Goal: Task Accomplishment & Management: Complete application form

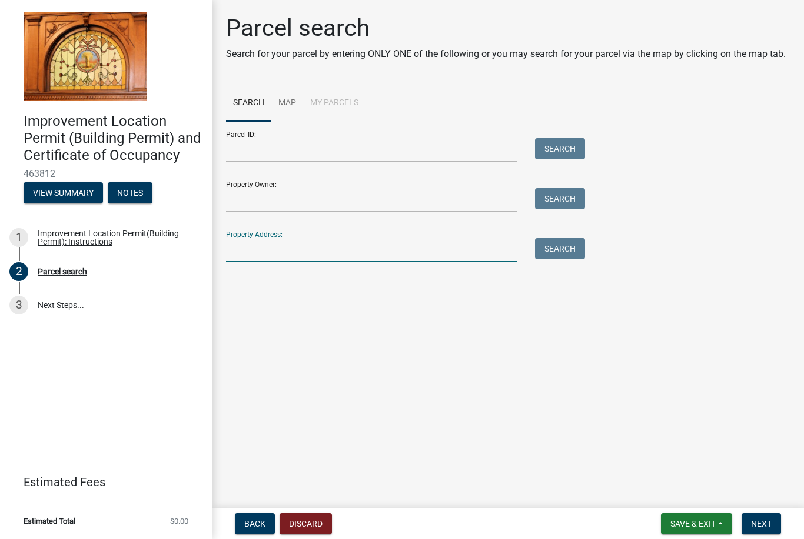
scroll to position [127, 0]
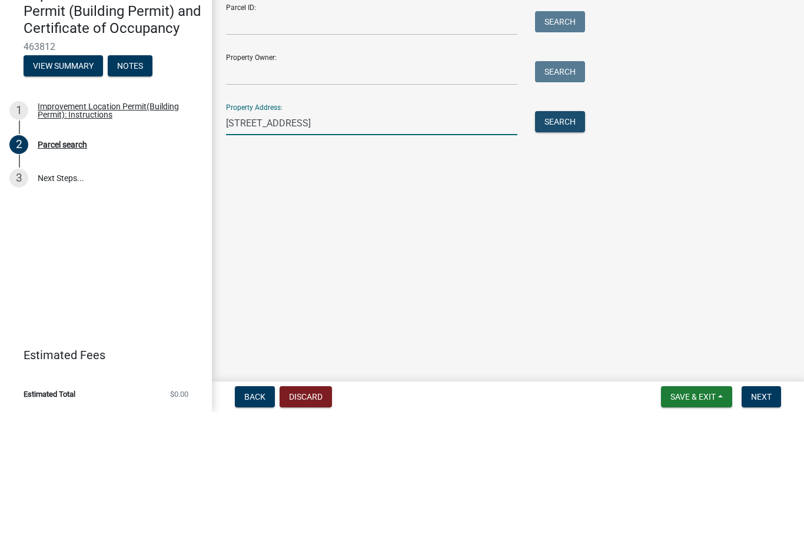
click at [575, 238] on button "Search" at bounding box center [560, 248] width 50 height 21
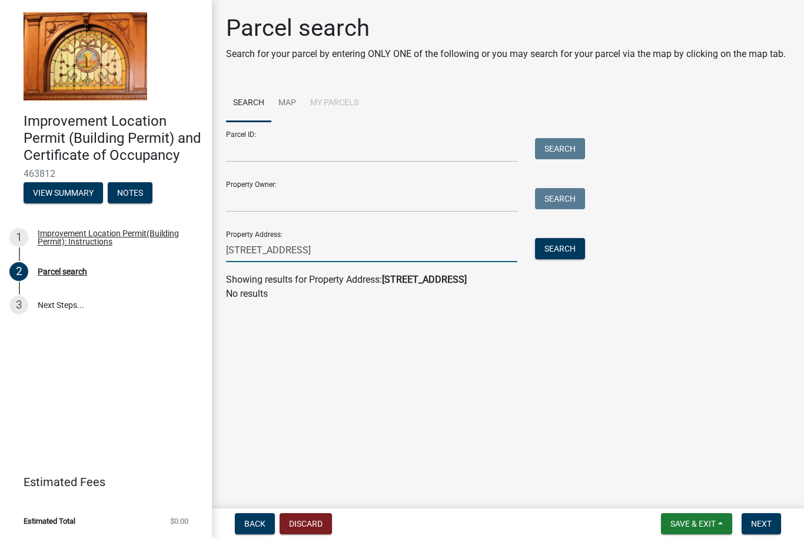
click at [361, 250] on input "[STREET_ADDRESS]" at bounding box center [371, 250] width 291 height 24
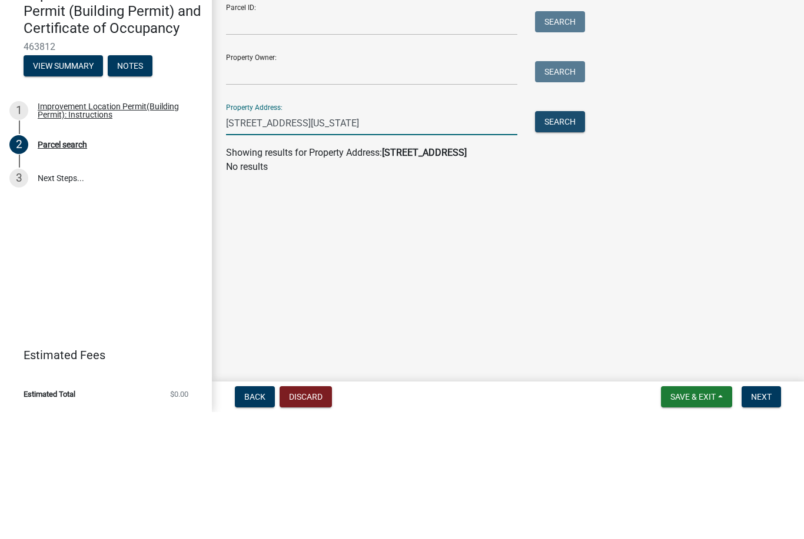
click at [568, 238] on button "Search" at bounding box center [560, 248] width 50 height 21
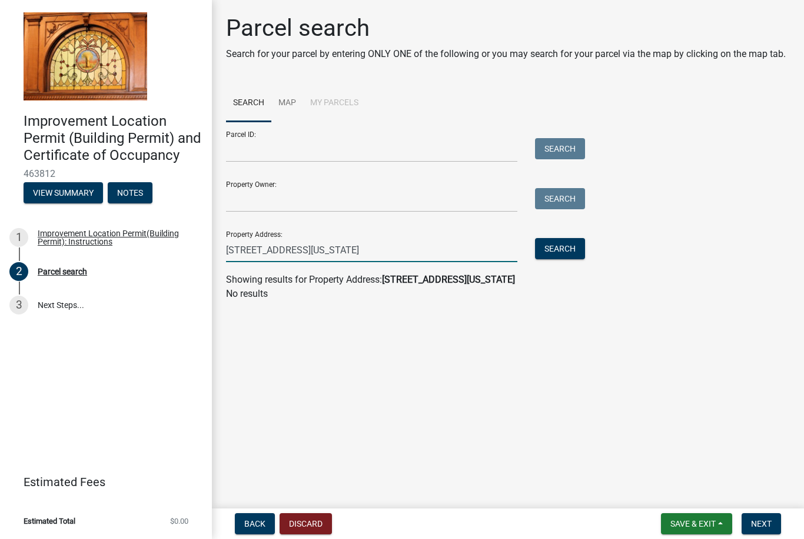
click at [400, 247] on input "[STREET_ADDRESS][US_STATE]" at bounding box center [371, 250] width 291 height 24
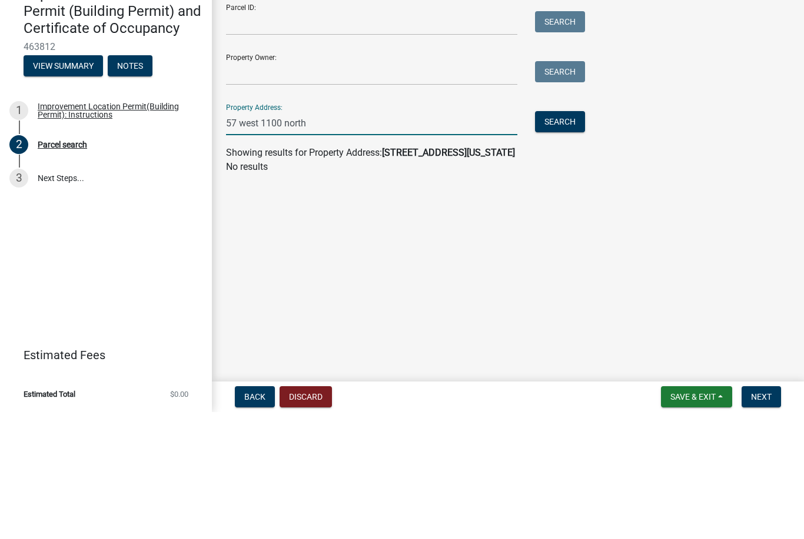
type input "57 west 1100 north"
click at [570, 238] on button "Search" at bounding box center [560, 248] width 50 height 21
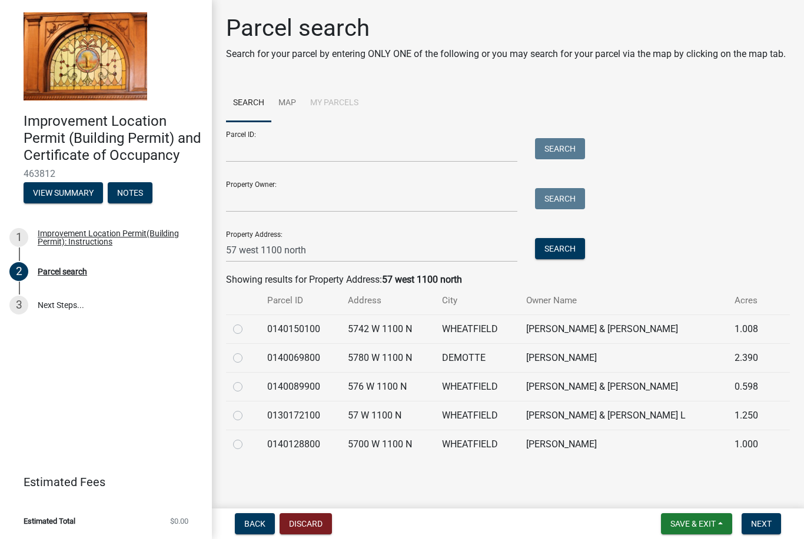
click at [247, 409] on label at bounding box center [247, 409] width 0 height 0
click at [247, 411] on input "radio" at bounding box center [251, 413] width 8 height 8
radio input "true"
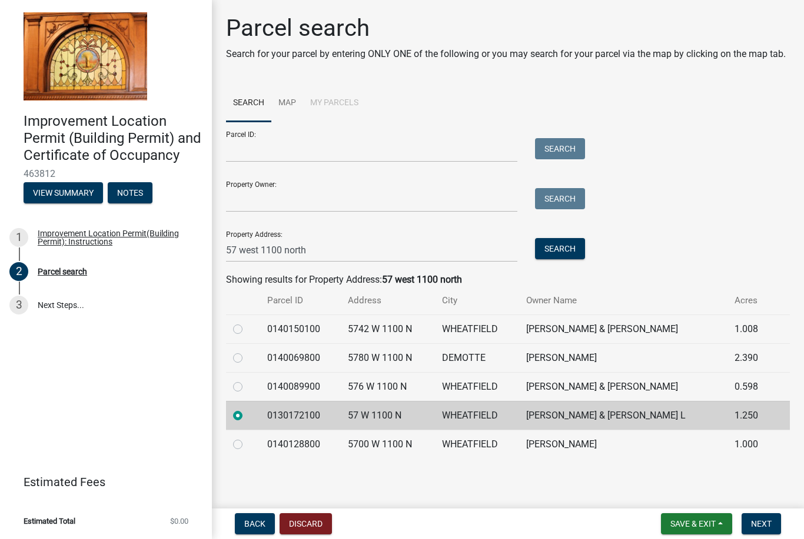
click at [770, 525] on span "Next" at bounding box center [761, 523] width 21 height 9
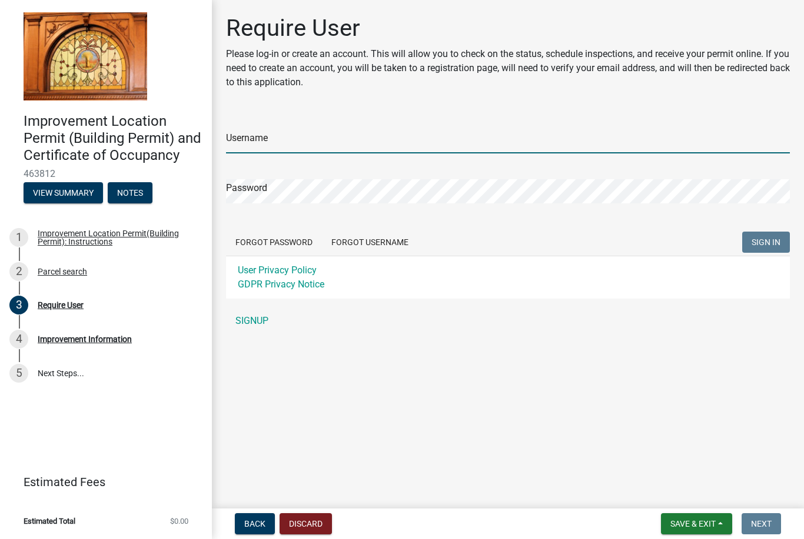
click at [257, 138] on input "Username" at bounding box center [508, 141] width 564 height 24
type input "dtjones85@gmail.com"
click at [765, 242] on button "SIGN IN" at bounding box center [766, 242] width 48 height 21
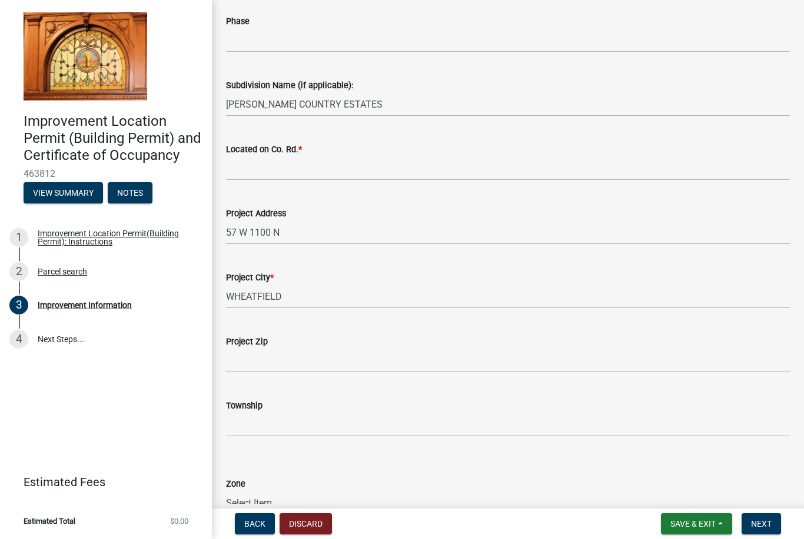
scroll to position [284, 0]
click at [298, 169] on input "Located on Co. Rd. *" at bounding box center [508, 168] width 564 height 24
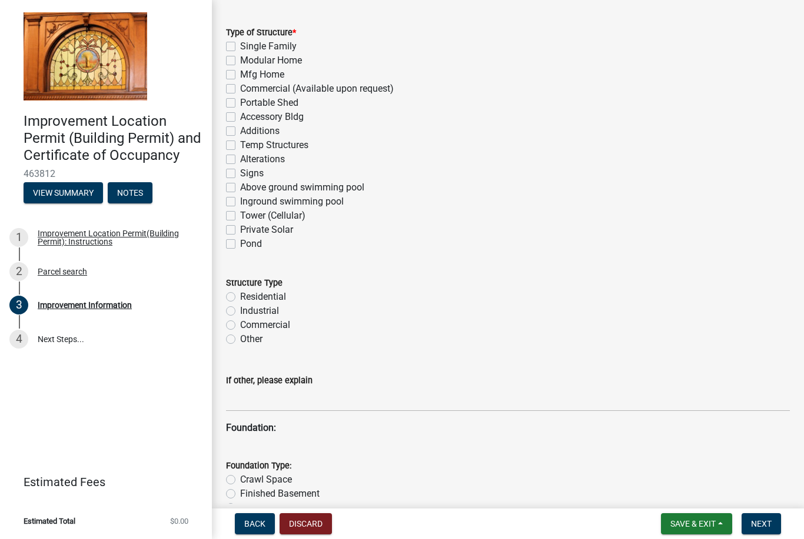
scroll to position [822, 0]
type input "1100 north"
click at [240, 129] on label "Additions" at bounding box center [259, 132] width 39 height 14
click at [240, 129] on input "Additions" at bounding box center [244, 129] width 8 height 8
checkbox input "true"
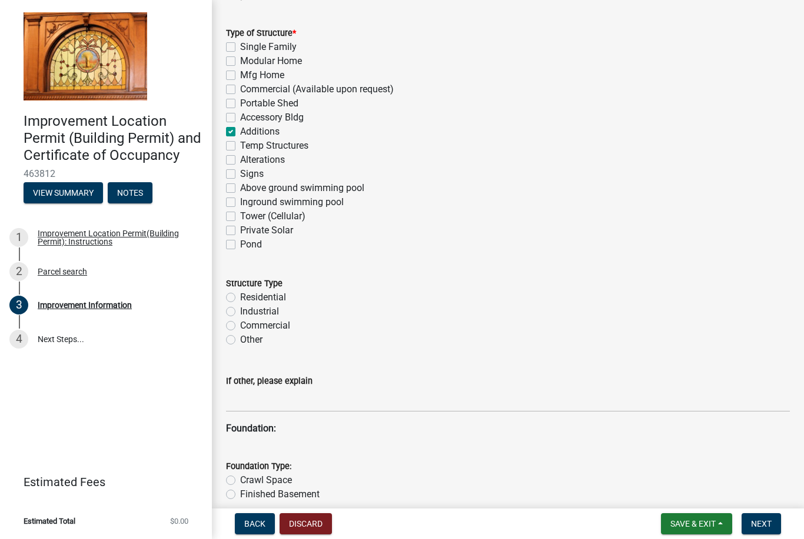
checkbox input "false"
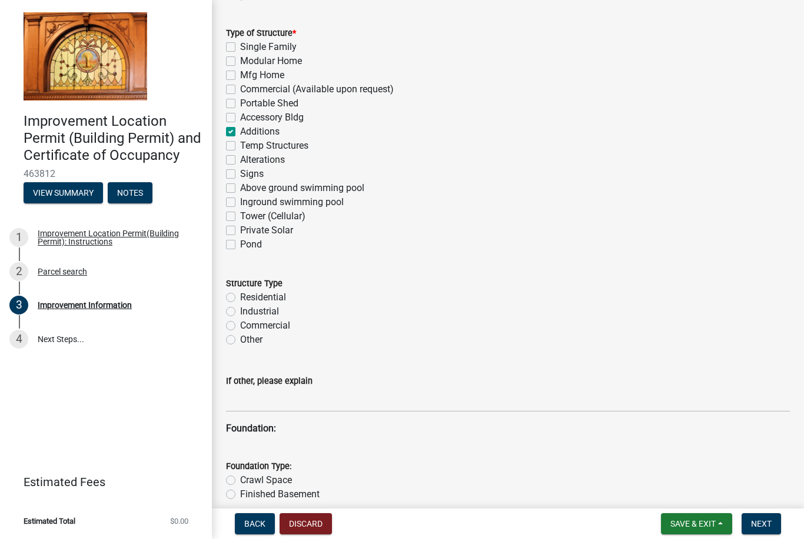
checkbox input "false"
checkbox input "true"
checkbox input "false"
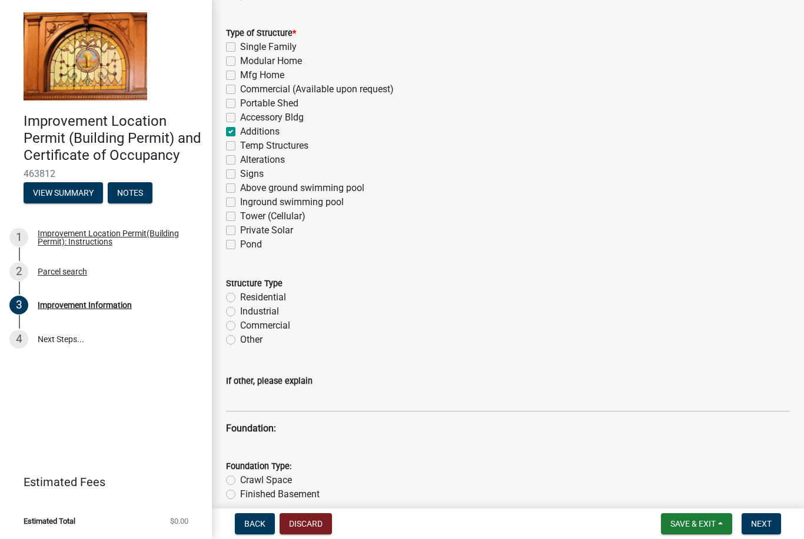
checkbox input "false"
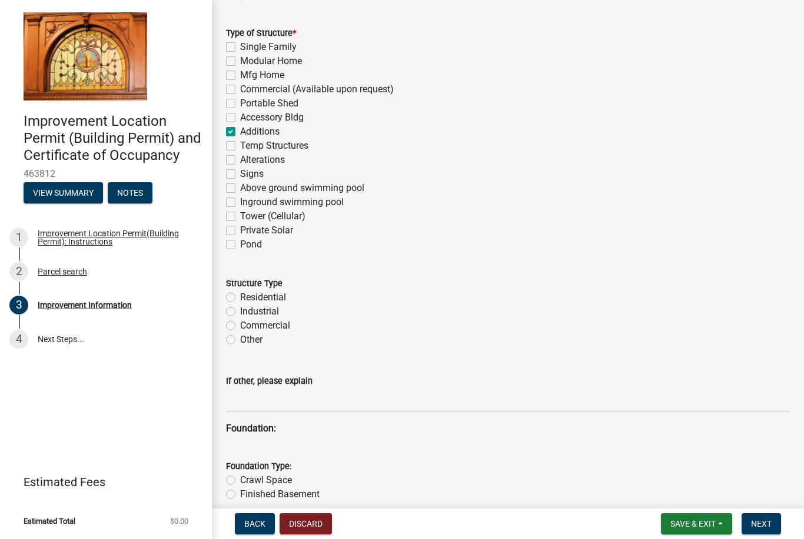
click at [240, 294] on label "Residential" at bounding box center [263, 298] width 46 height 14
click at [240, 294] on input "Residential" at bounding box center [244, 295] width 8 height 8
radio input "true"
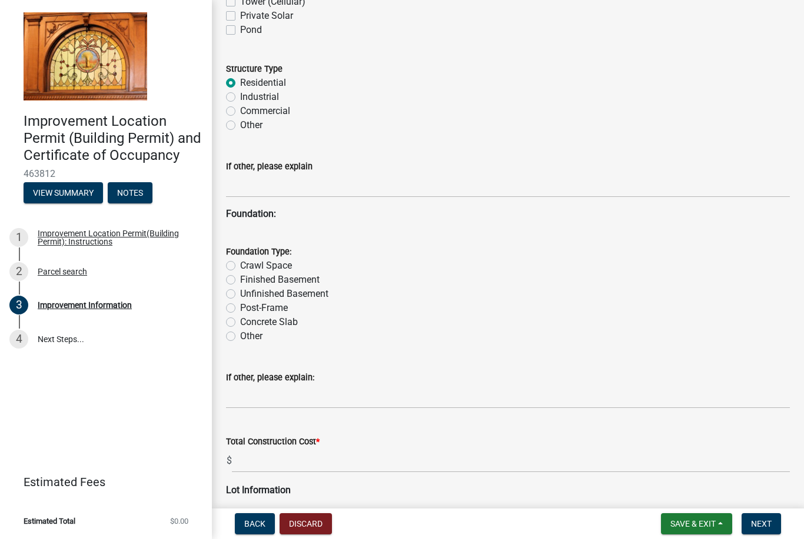
scroll to position [1037, 0]
click at [241, 339] on label "Other" at bounding box center [251, 336] width 22 height 14
click at [241, 337] on input "Other" at bounding box center [244, 333] width 8 height 8
radio input "true"
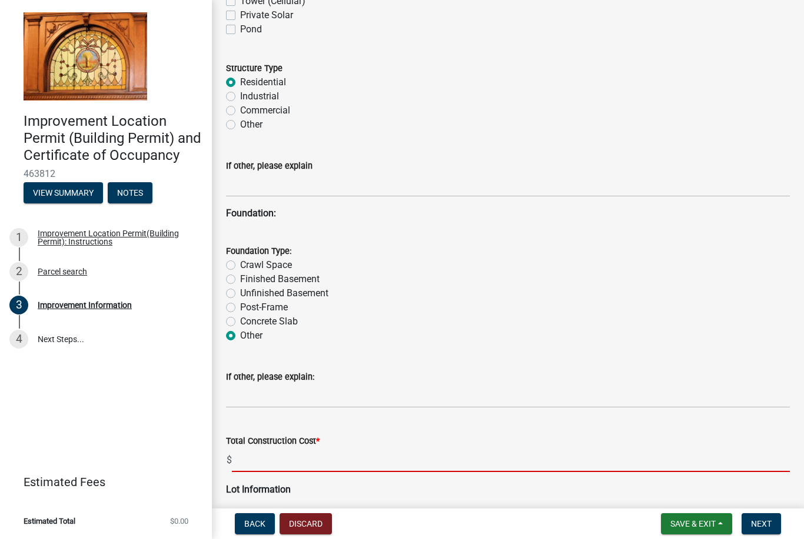
click at [304, 461] on input "text" at bounding box center [511, 460] width 558 height 24
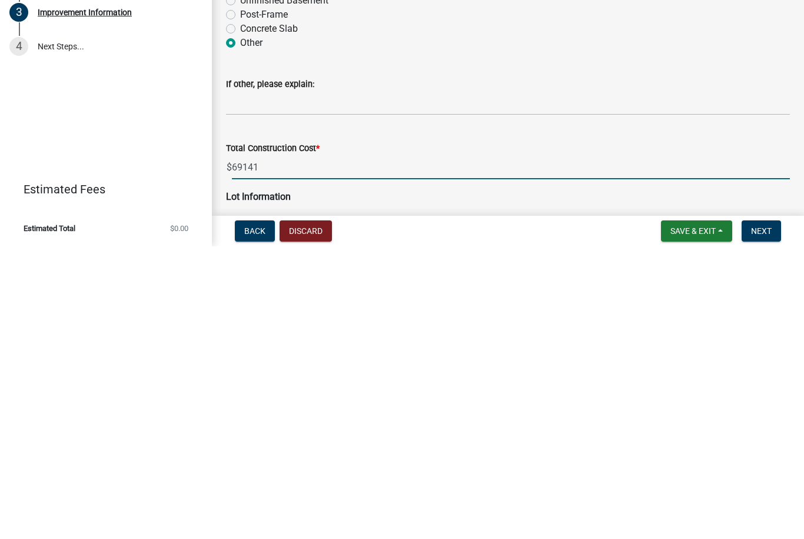
click at [772, 514] on button "Next" at bounding box center [760, 524] width 39 height 21
type input "69141"
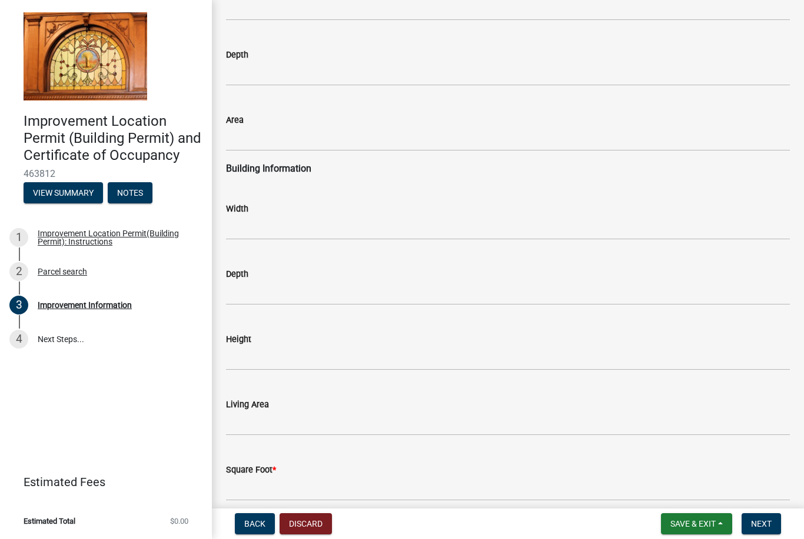
scroll to position [1569, 0]
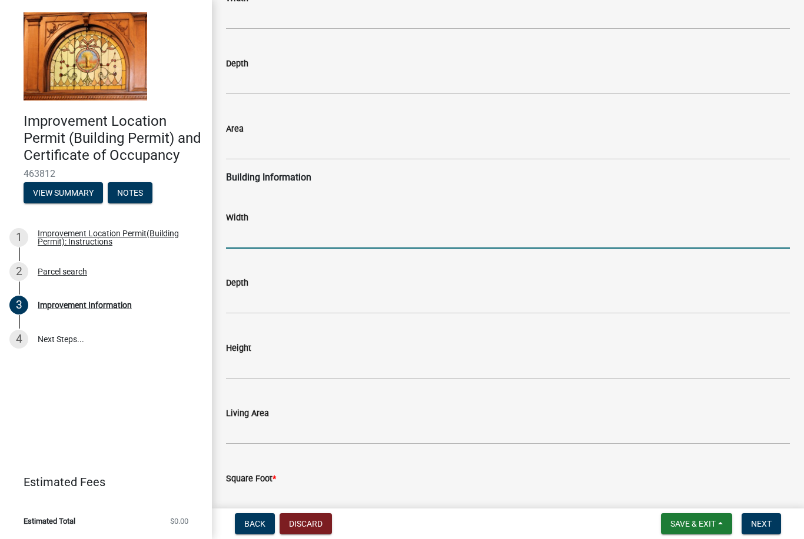
click at [274, 238] on input "text" at bounding box center [508, 237] width 564 height 24
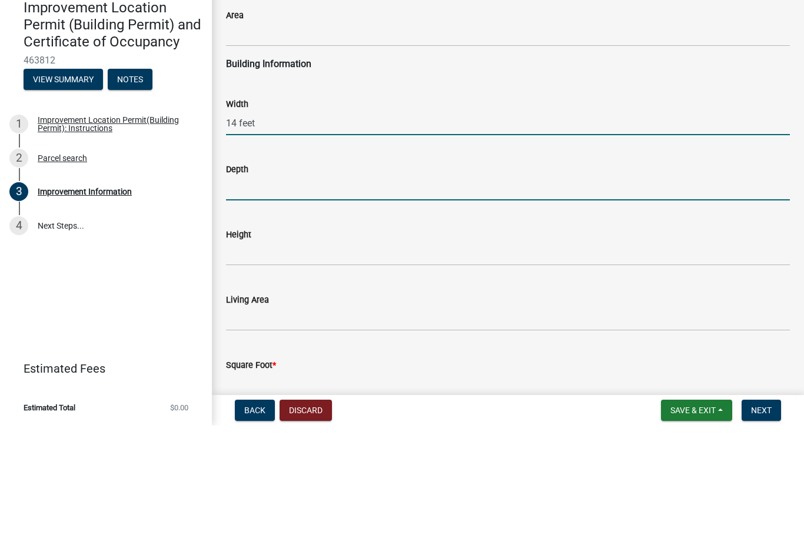
click at [290, 290] on input "text" at bounding box center [508, 302] width 564 height 24
type input "14"
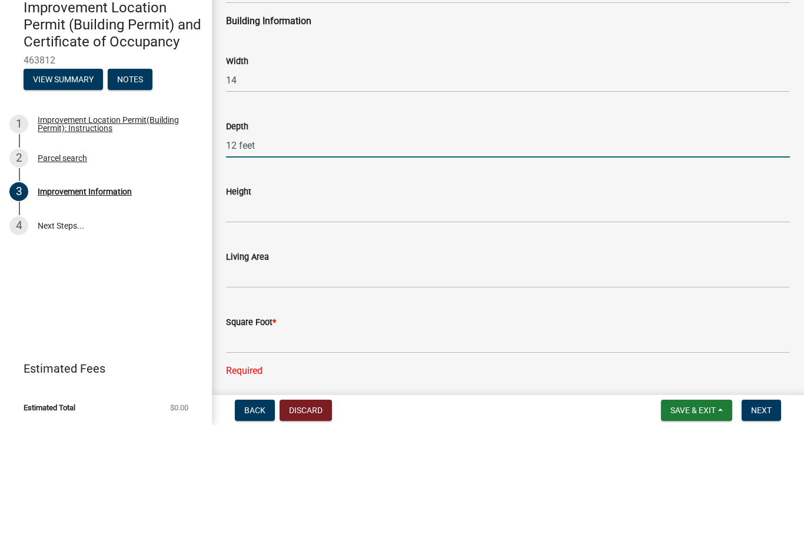
scroll to position [1643, 0]
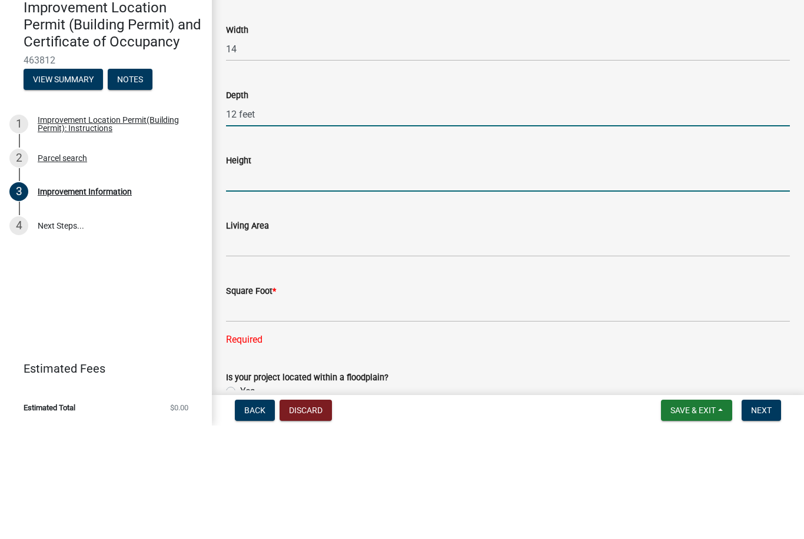
click at [296, 281] on input "text" at bounding box center [508, 293] width 564 height 24
type input "12"
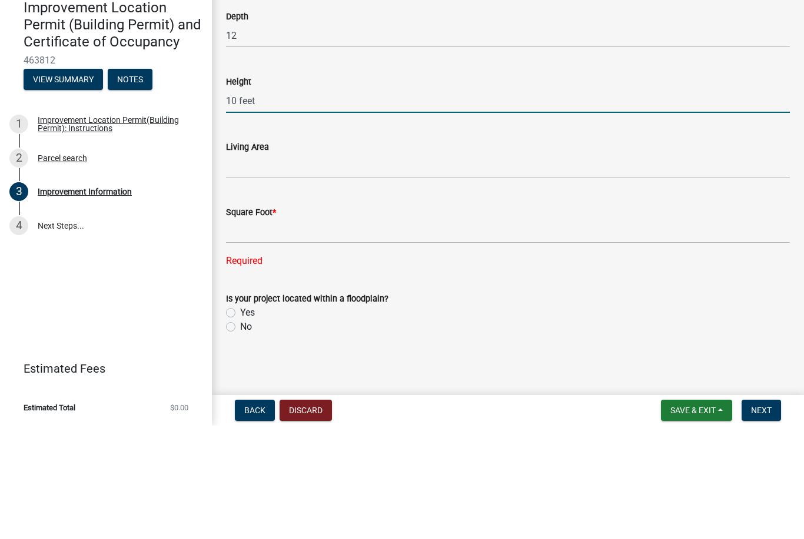
scroll to position [1722, 0]
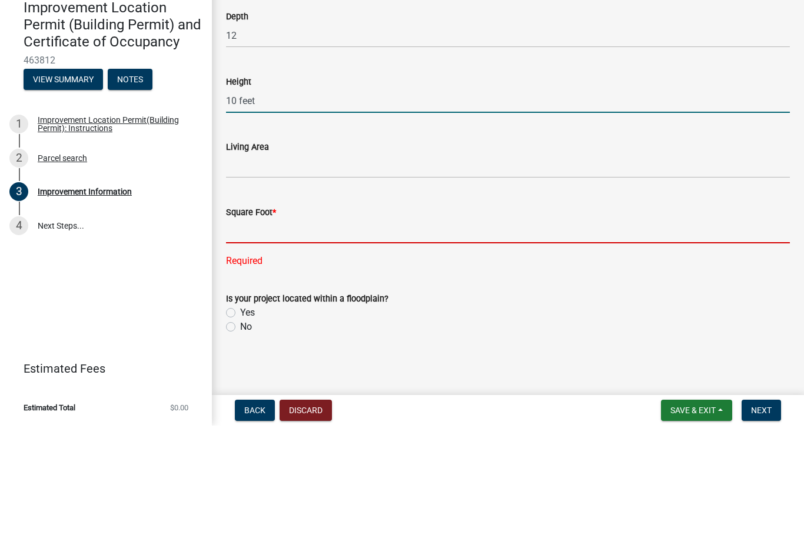
click at [295, 333] on input "text" at bounding box center [508, 345] width 564 height 24
type input "10"
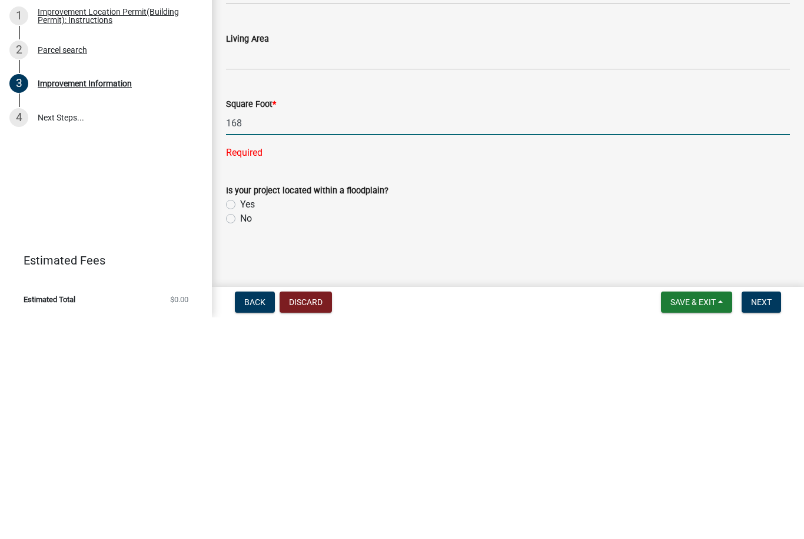
type input "168"
click at [240, 434] on label "No" at bounding box center [246, 441] width 12 height 14
click at [240, 434] on input "No" at bounding box center [244, 438] width 8 height 8
radio input "true"
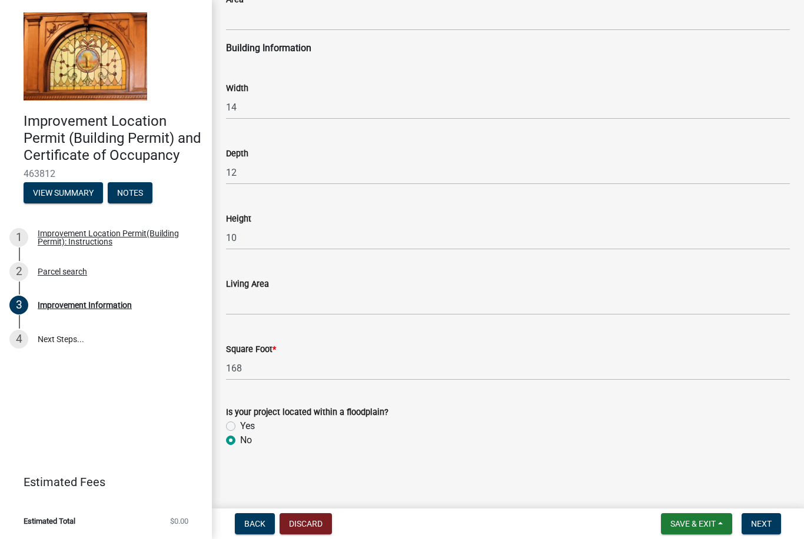
click at [768, 528] on span "Next" at bounding box center [761, 523] width 21 height 9
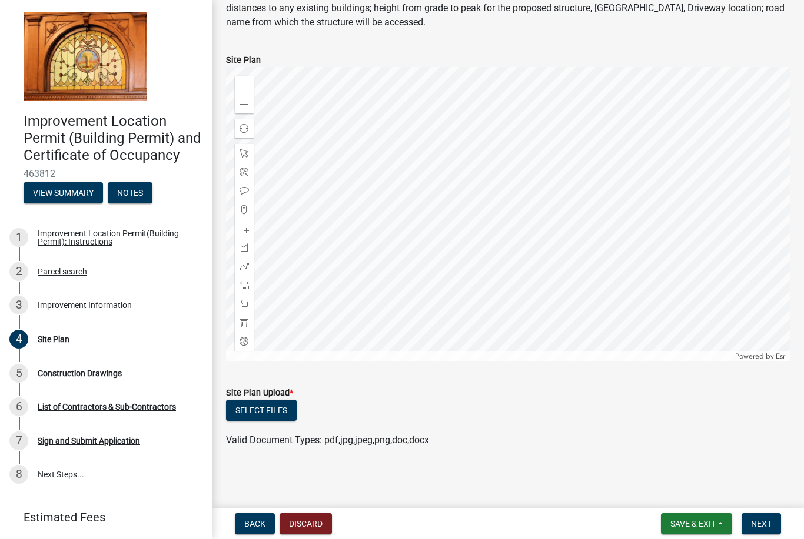
scroll to position [79, 0]
